Goal: Complete application form

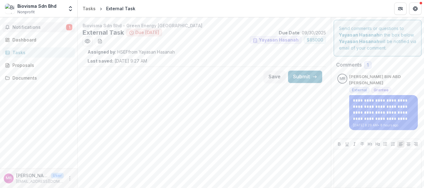
click at [36, 27] on span "Notifications" at bounding box center [39, 27] width 54 height 5
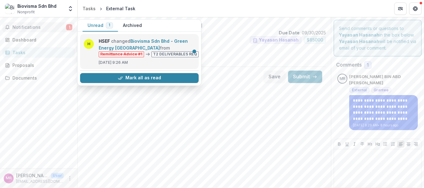
click at [138, 41] on link "Biovisma Sdn Bhd - Green Energy [GEOGRAPHIC_DATA]" at bounding box center [143, 45] width 89 height 12
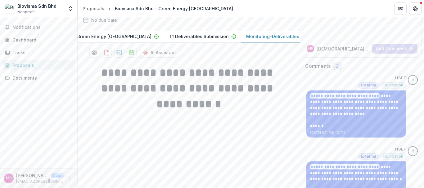
scroll to position [0, 55]
click at [29, 39] on div "Dashboard" at bounding box center [40, 40] width 57 height 7
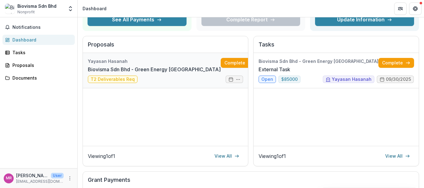
click at [125, 73] on link "Biovisma Sdn Bhd - Green Energy [GEOGRAPHIC_DATA]" at bounding box center [154, 69] width 133 height 7
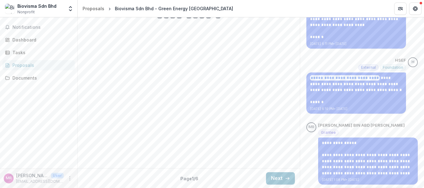
scroll to position [153, 0]
click at [276, 180] on button "Next" at bounding box center [280, 178] width 29 height 12
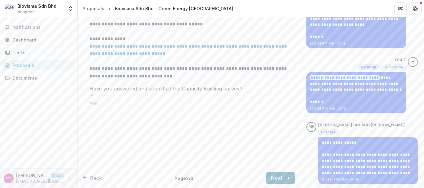
click at [279, 178] on button "Next" at bounding box center [280, 178] width 29 height 12
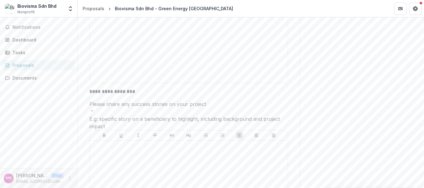
scroll to position [1495, 0]
